Goal: Navigation & Orientation: Find specific page/section

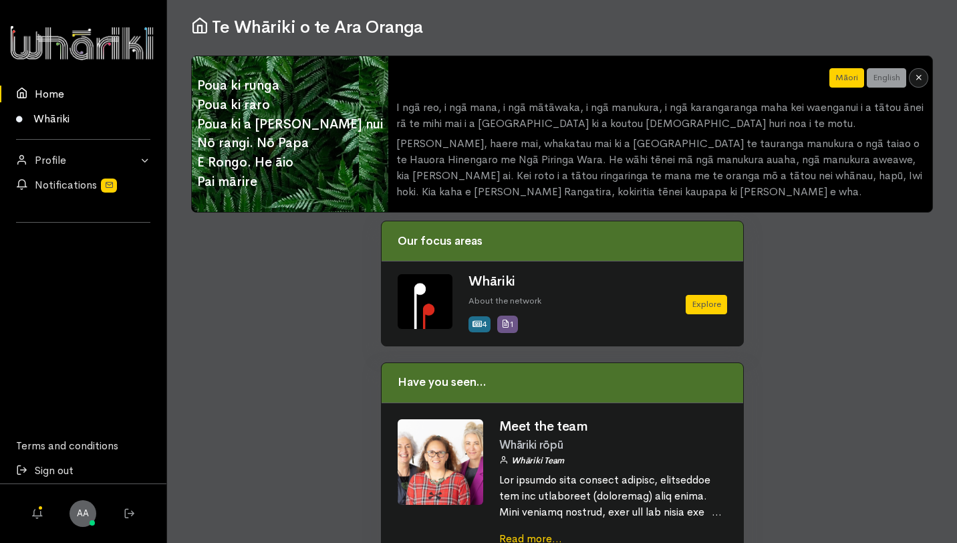
click at [53, 119] on link "Whāriki" at bounding box center [83, 118] width 166 height 25
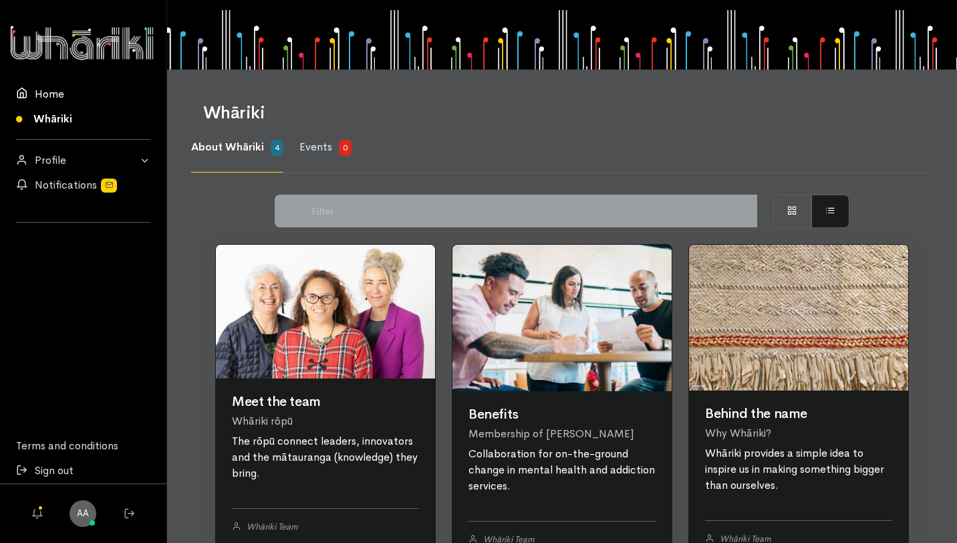
click at [41, 104] on link "Home" at bounding box center [83, 94] width 166 height 25
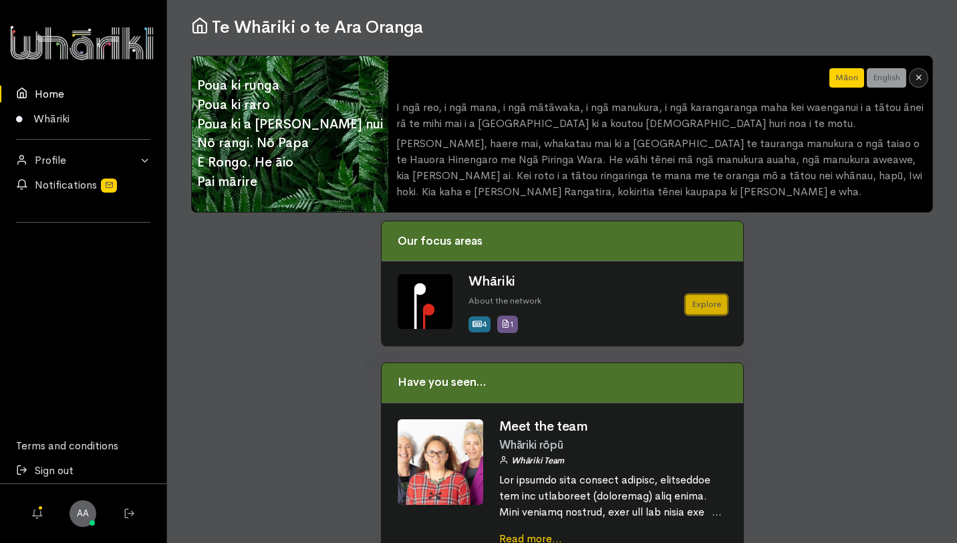
click at [698, 295] on link "Explore" at bounding box center [706, 304] width 41 height 19
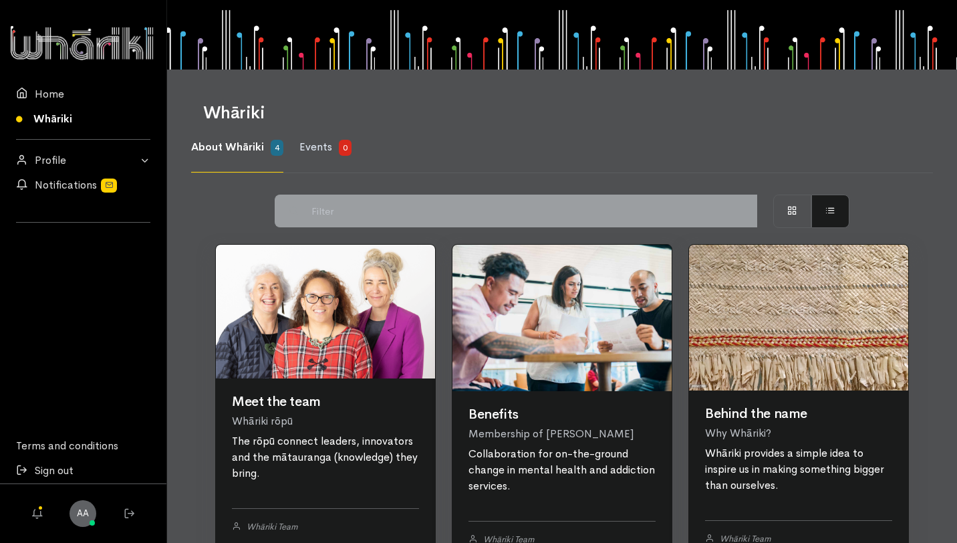
click at [80, 43] on div at bounding box center [82, 42] width 147 height 43
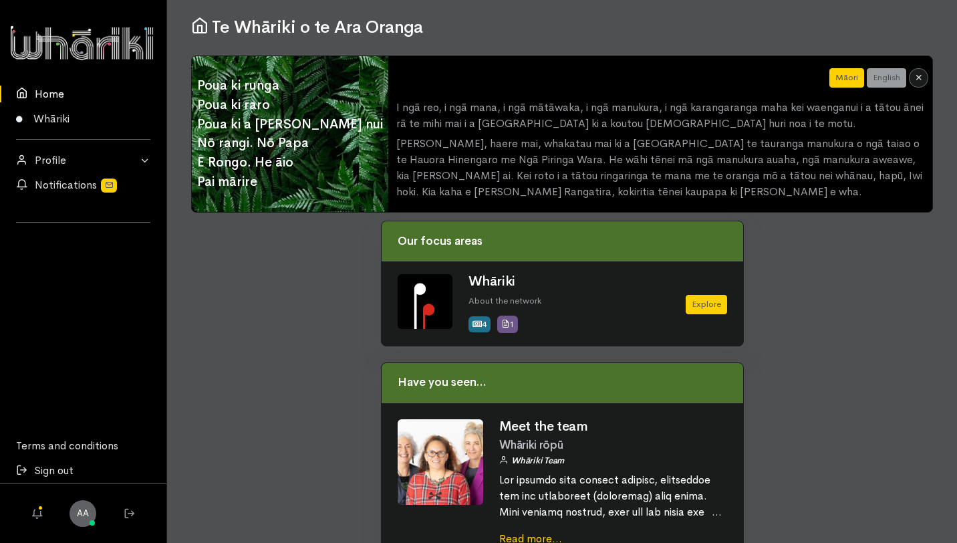
click at [120, 49] on div at bounding box center [82, 42] width 147 height 43
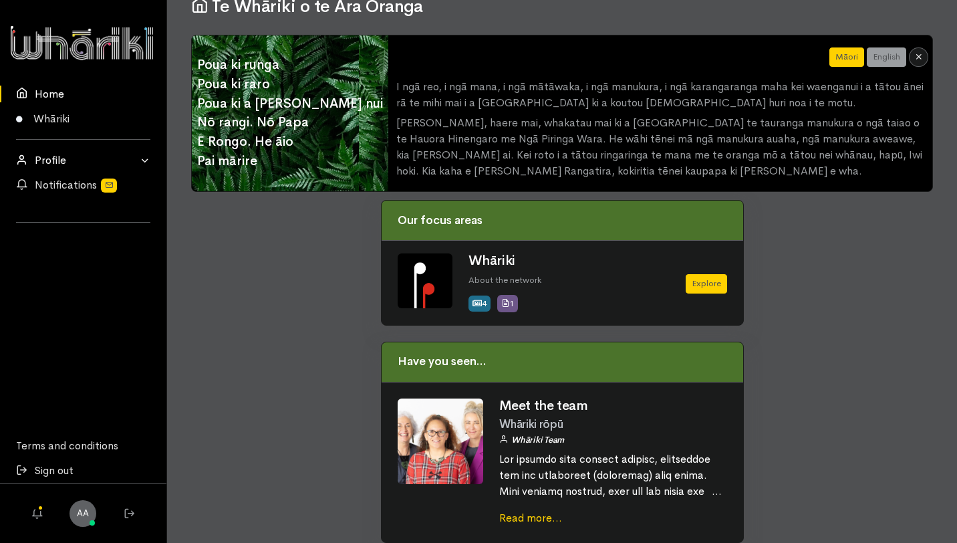
click at [132, 162] on link "Profile" at bounding box center [83, 160] width 166 height 25
click at [74, 98] on link "Home" at bounding box center [83, 94] width 166 height 25
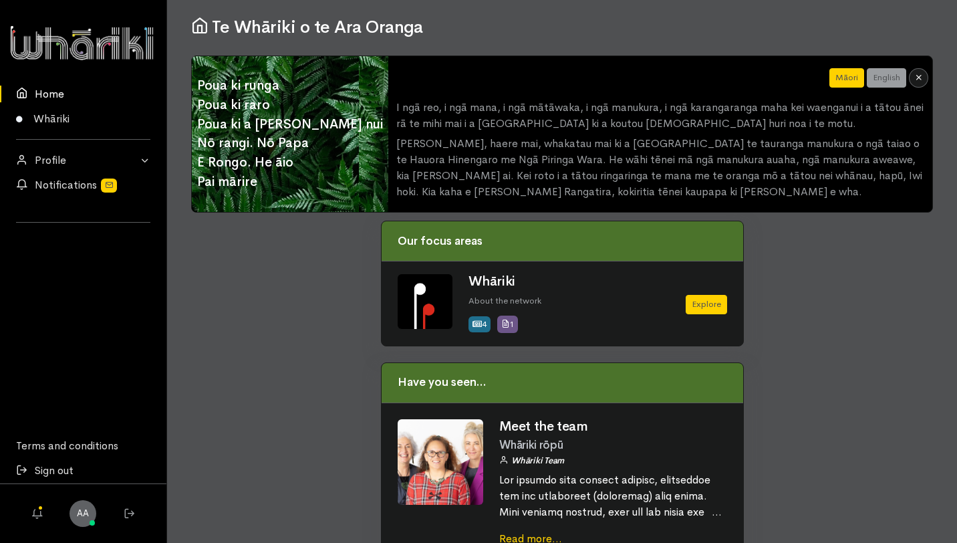
click at [102, 35] on div at bounding box center [82, 42] width 147 height 43
